Goal: Check status: Check status

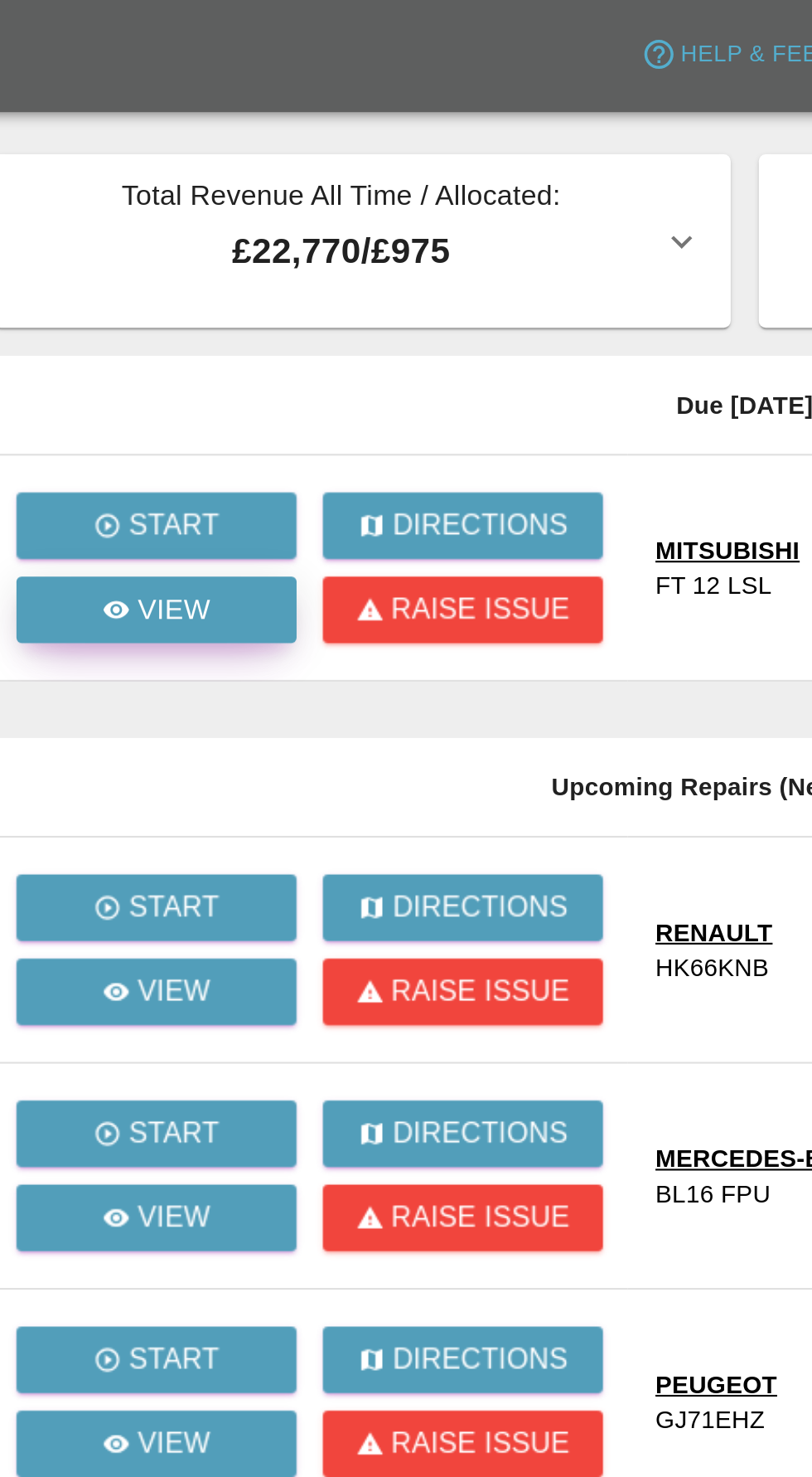
click at [157, 299] on link "View" at bounding box center [157, 289] width 132 height 31
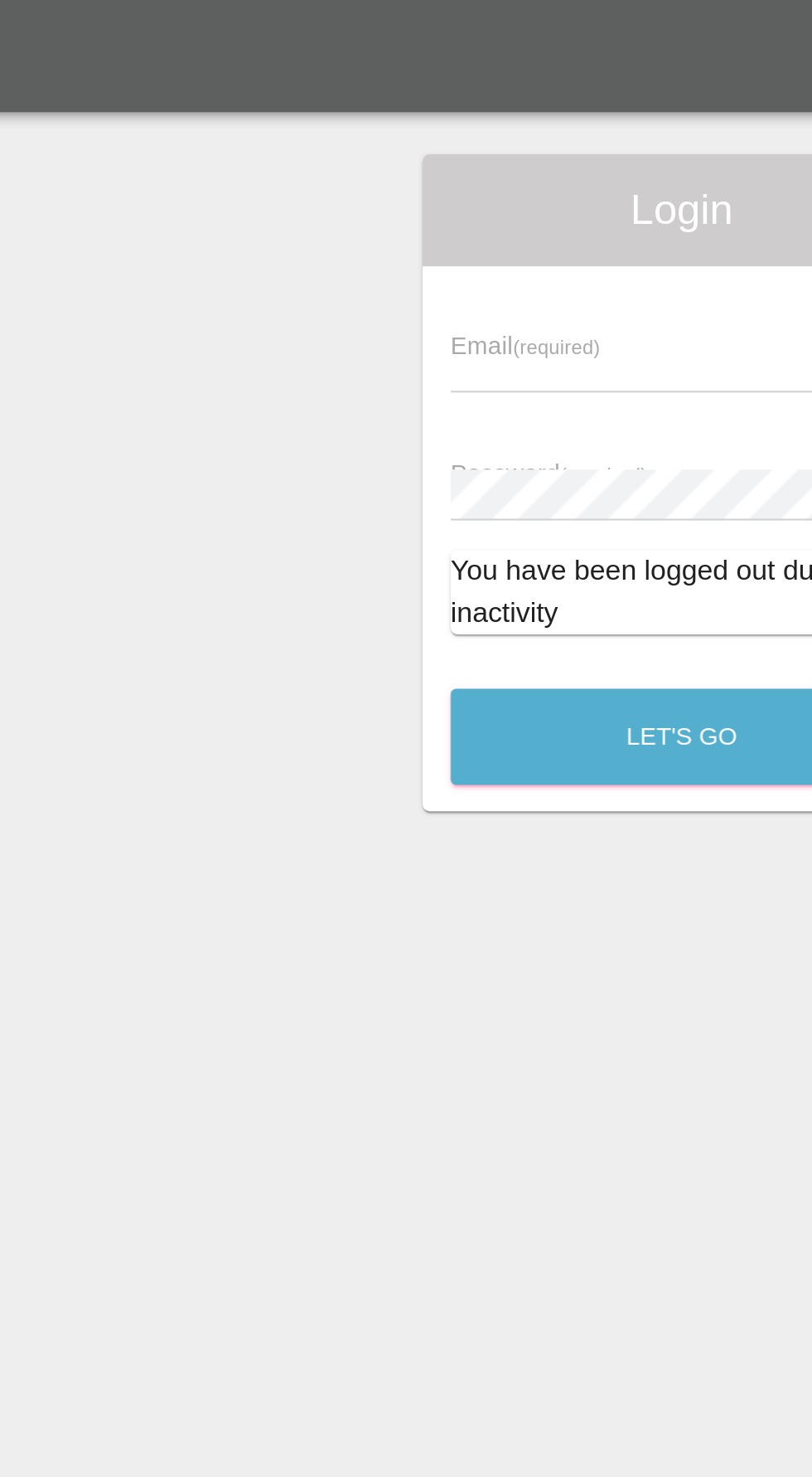
click at [317, 170] on input "text" at bounding box center [393, 173] width 192 height 24
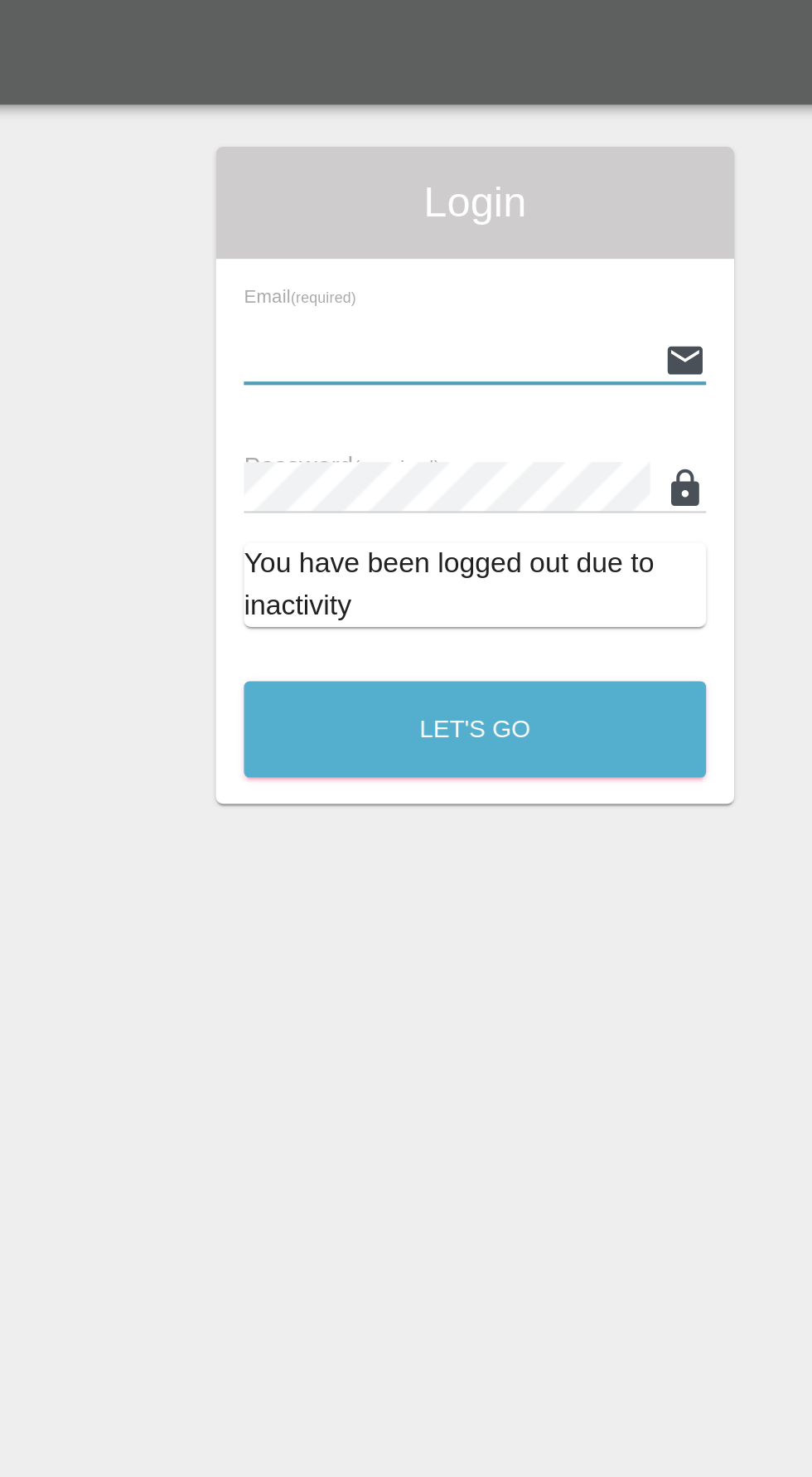
type input "[EMAIL_ADDRESS][DOMAIN_NAME]"
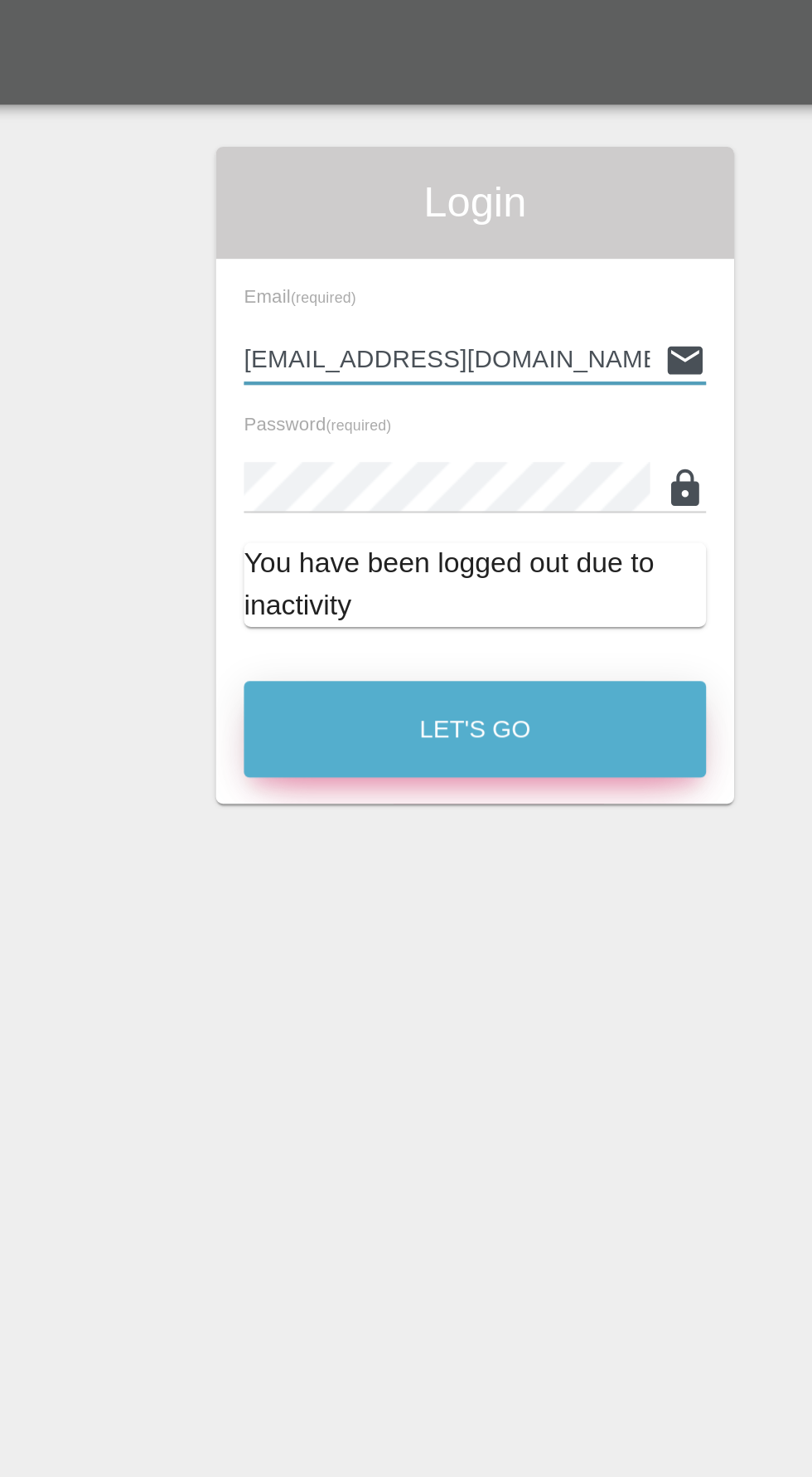
click at [375, 356] on button "Let's Go" at bounding box center [406, 349] width 219 height 46
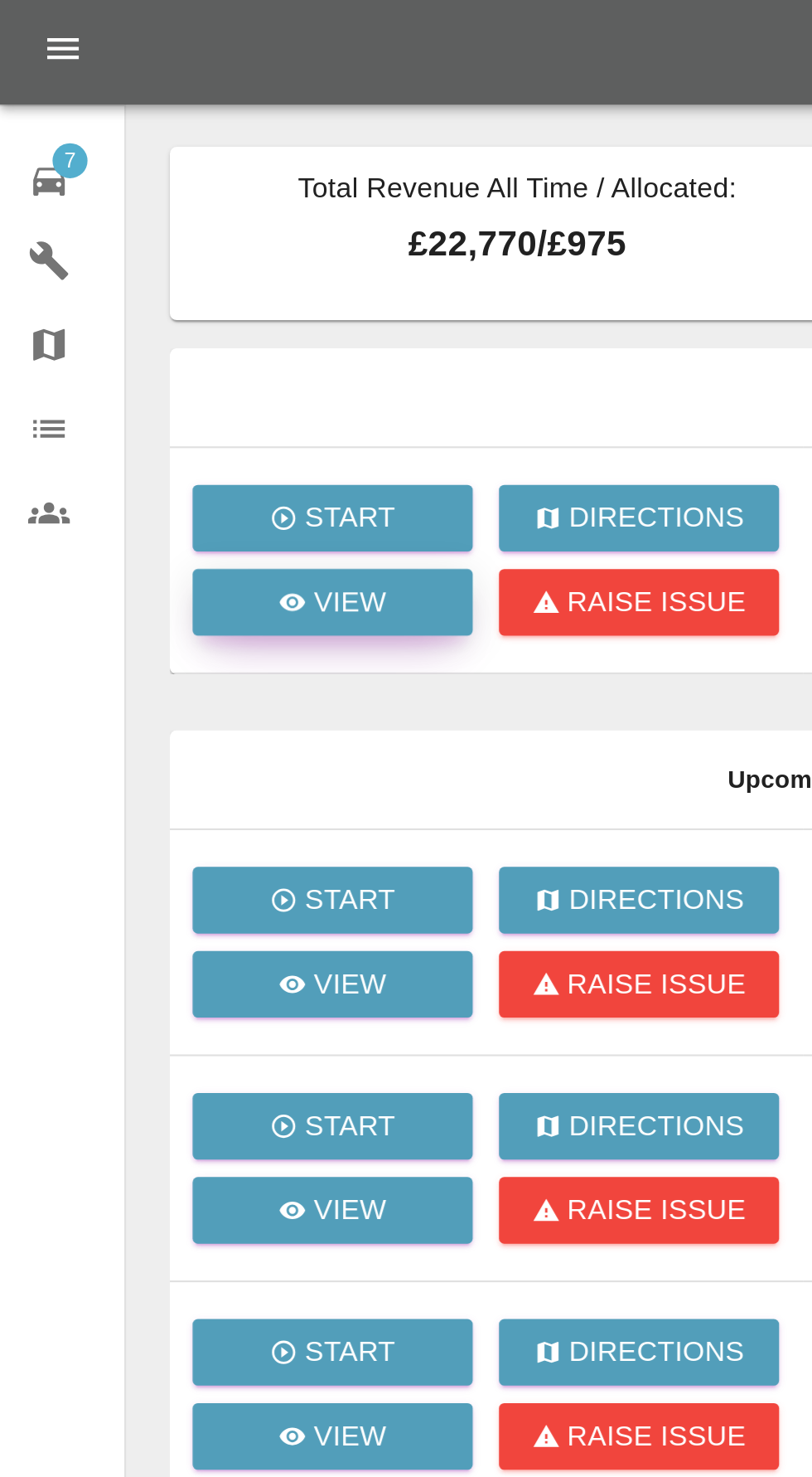
click at [149, 299] on link "View" at bounding box center [157, 289] width 132 height 31
